Goal: Use online tool/utility: Use online tool/utility

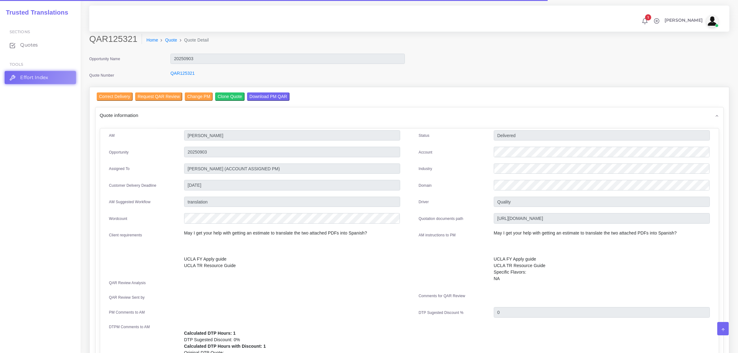
scroll to position [243, 0]
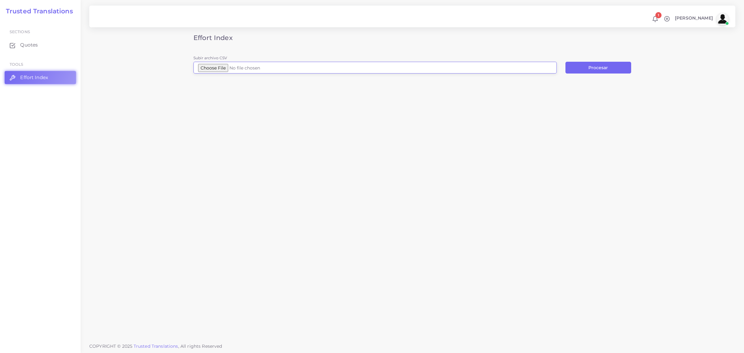
click at [219, 69] on input "Subir archivo CSV" at bounding box center [374, 68] width 363 height 12
type input "C:\fakepath\[DATE] - ASP - AA#1 - Arbitration Agreement #1 Signature Required 4…"
click at [590, 67] on button "Procesar" at bounding box center [598, 68] width 66 height 12
